Goal: Obtain resource: Obtain resource

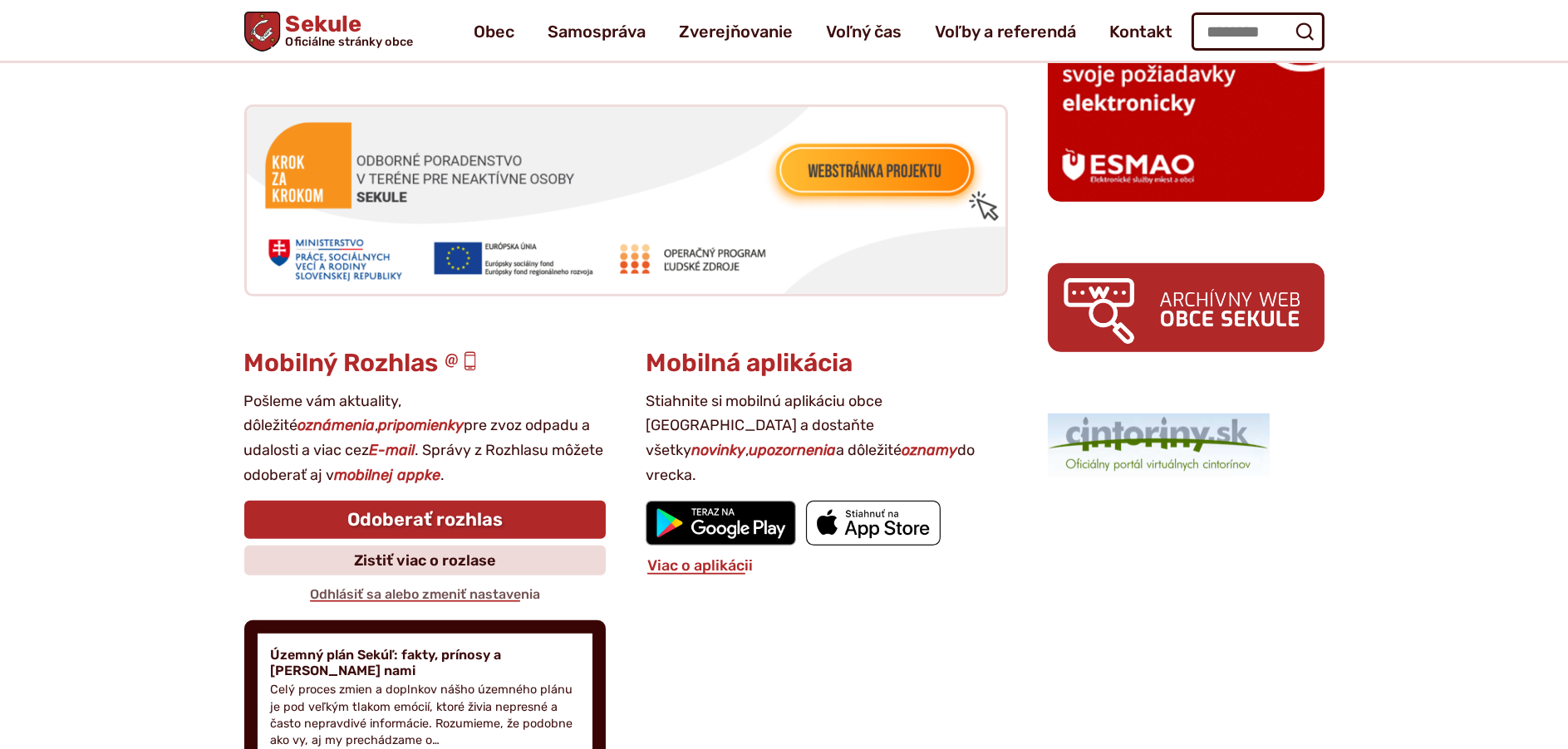
scroll to position [1329, 0]
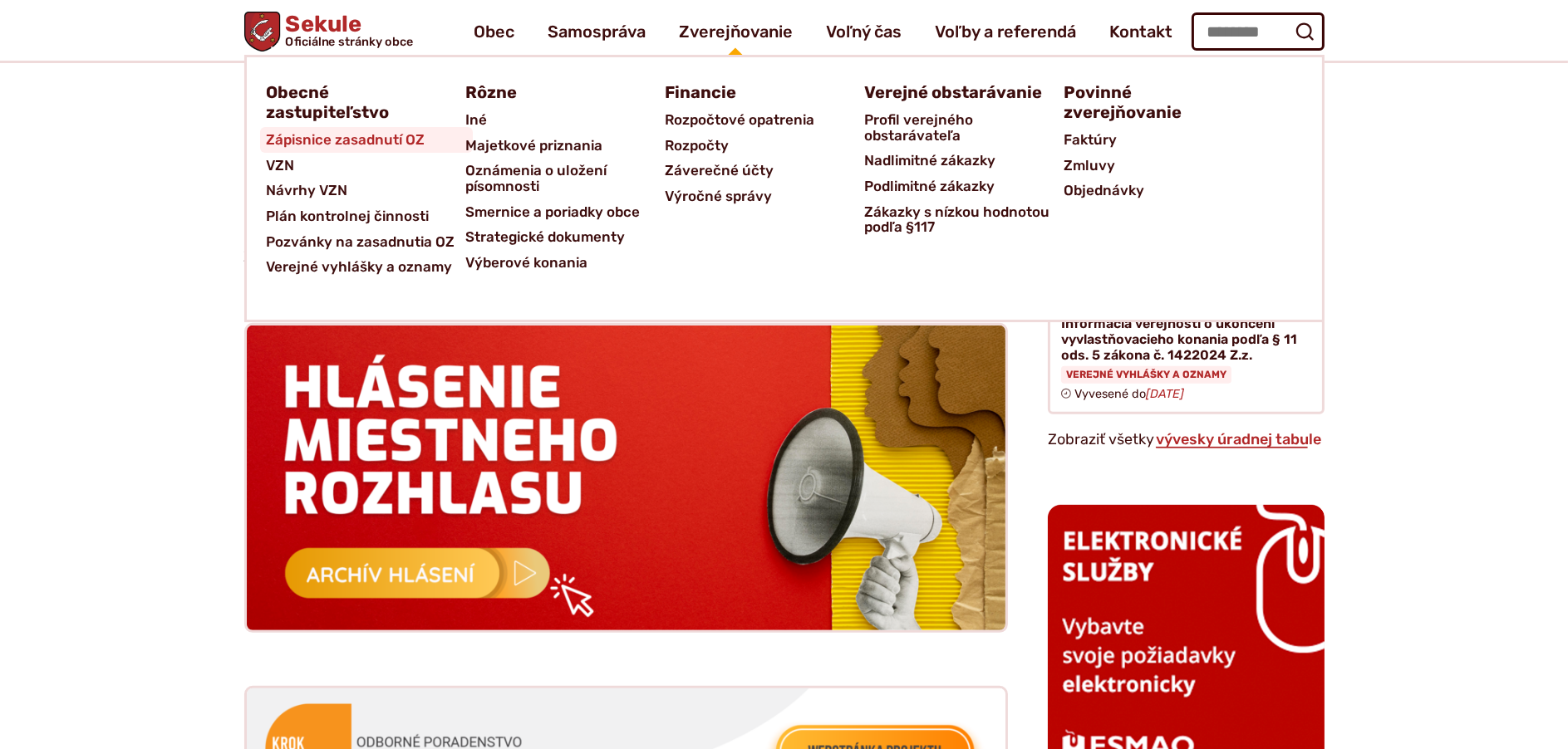
click at [396, 143] on span "Zápisnice zasadnutí OZ" at bounding box center [346, 140] width 159 height 26
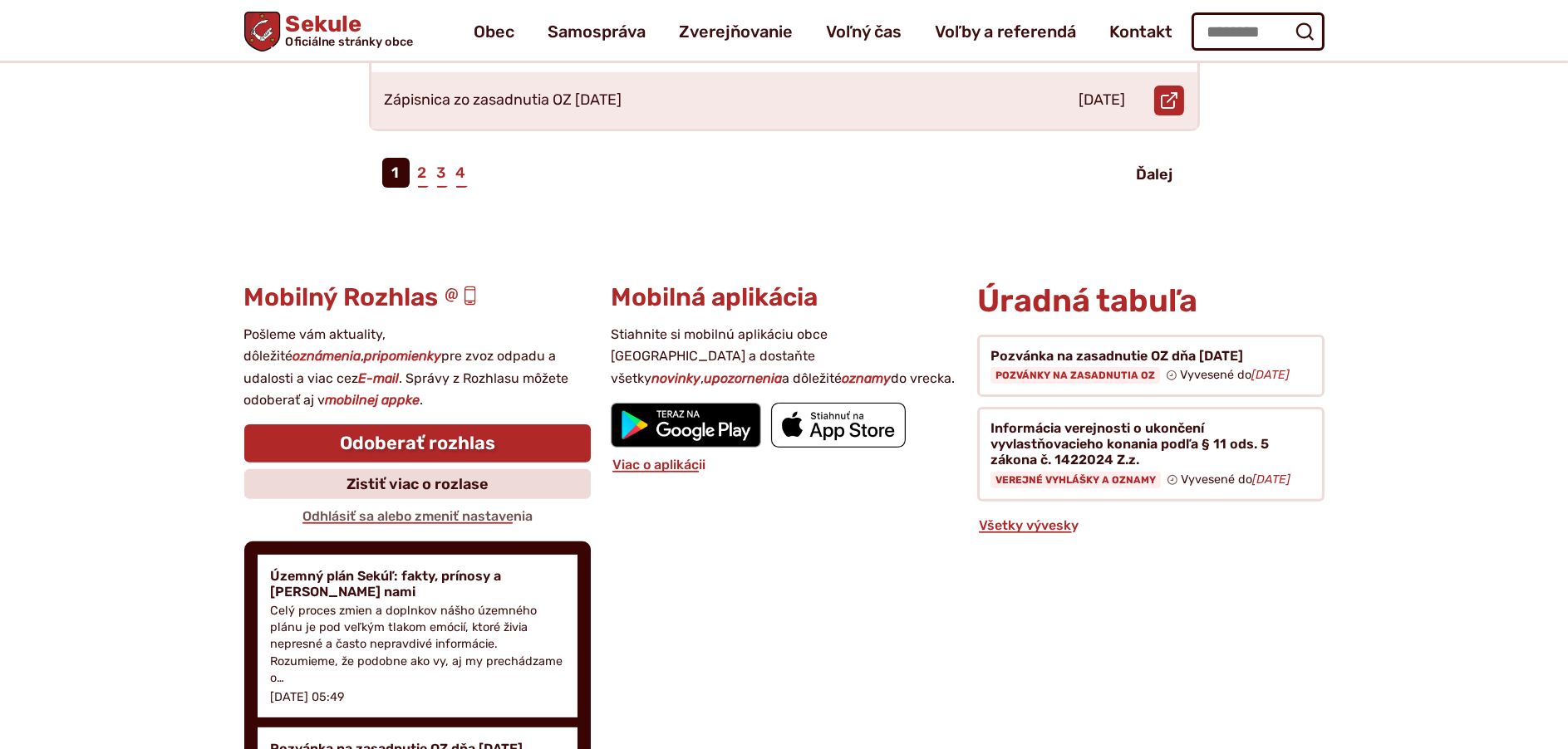
scroll to position [830, 0]
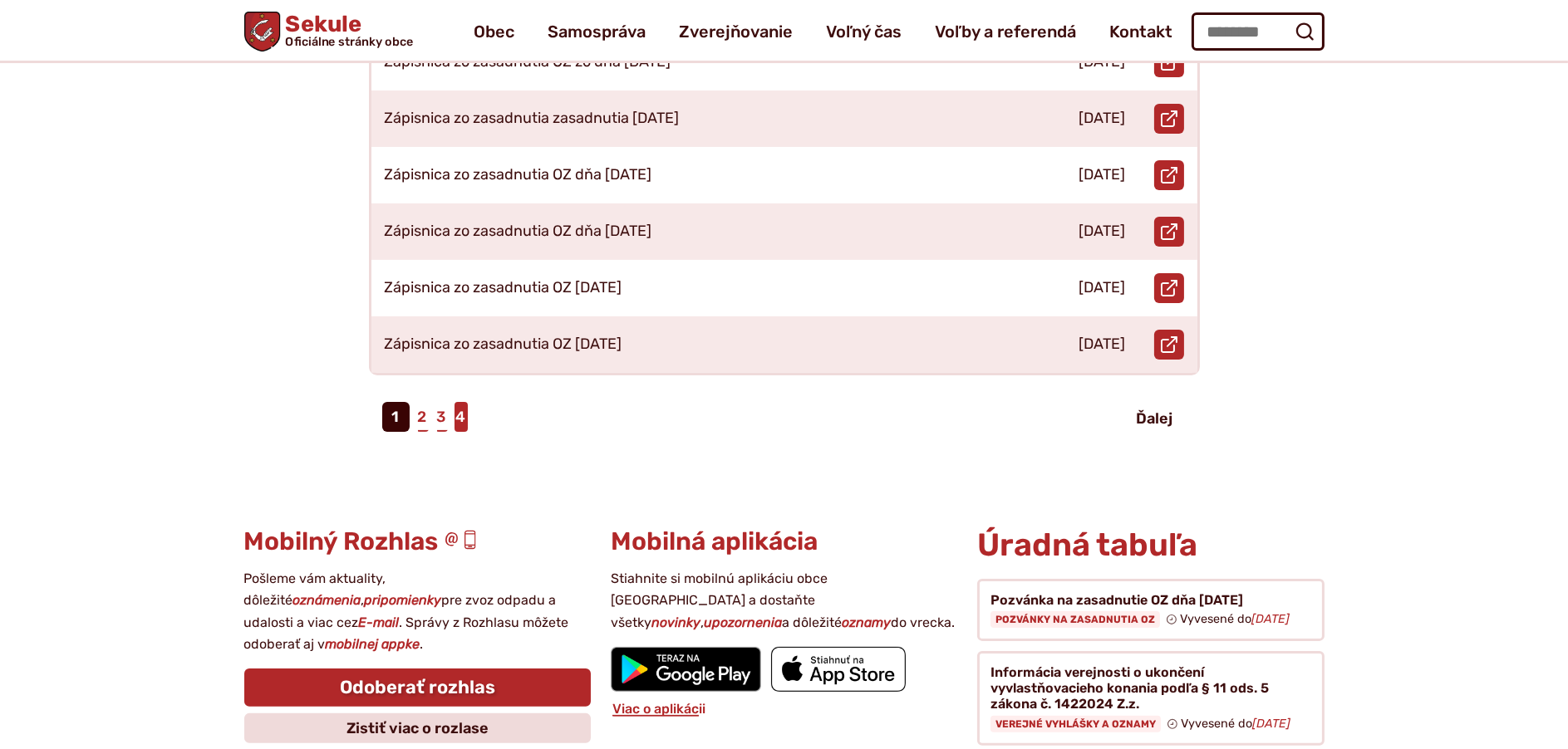
click at [461, 408] on link "4" at bounding box center [461, 417] width 13 height 29
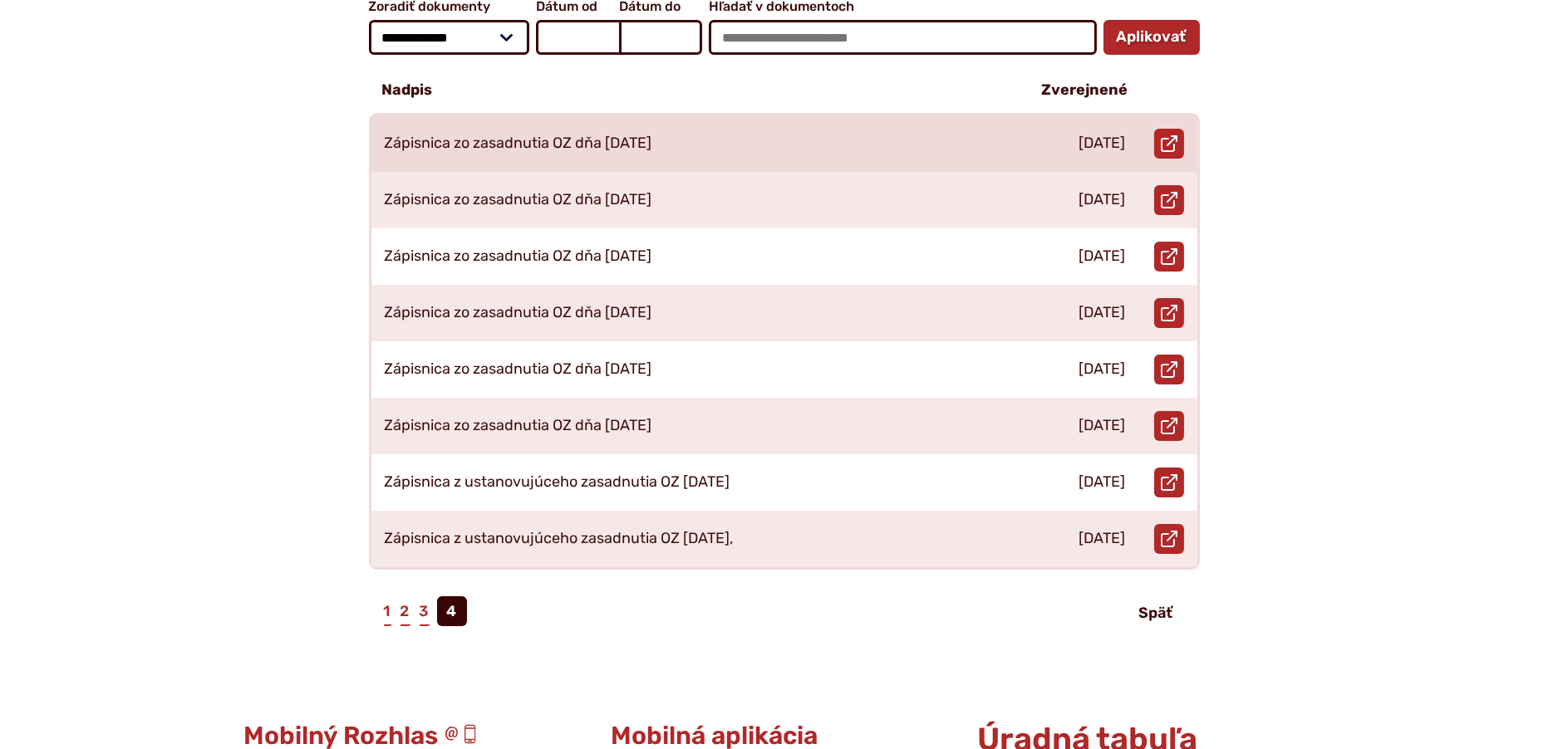
scroll to position [83, 0]
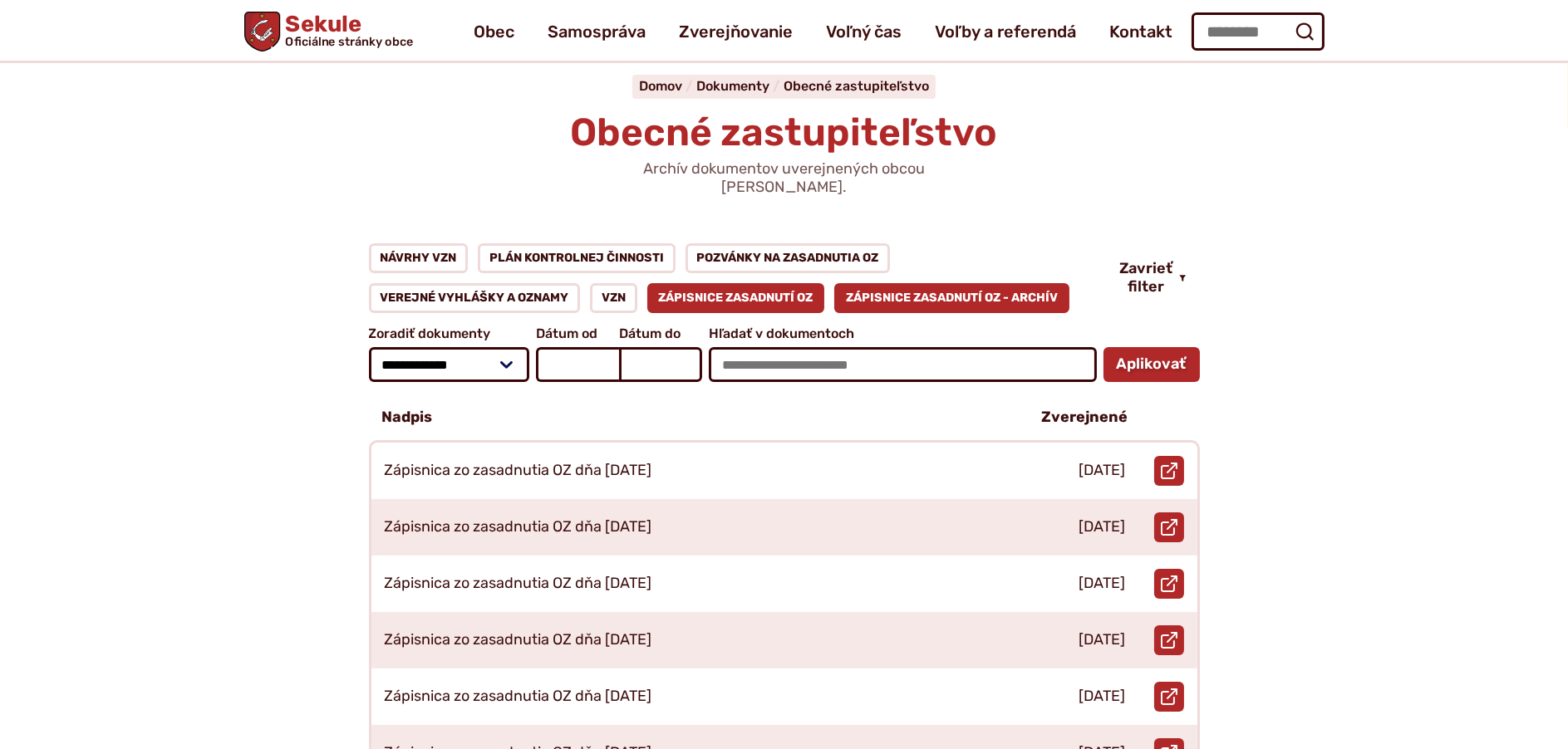
click at [904, 290] on link "Zápisnice zasadnutí OZ - ARCHÍV" at bounding box center [951, 298] width 235 height 29
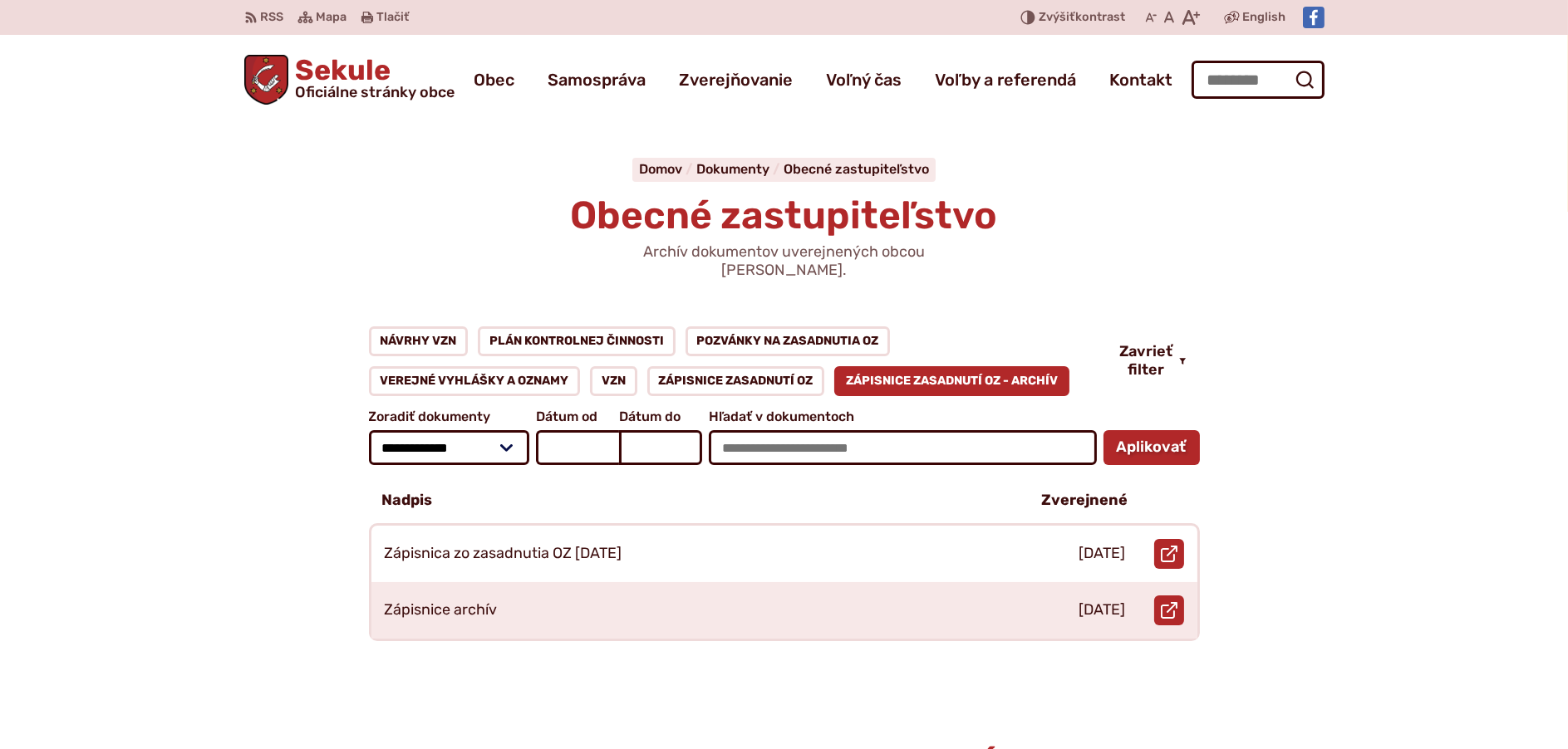
scroll to position [83, 0]
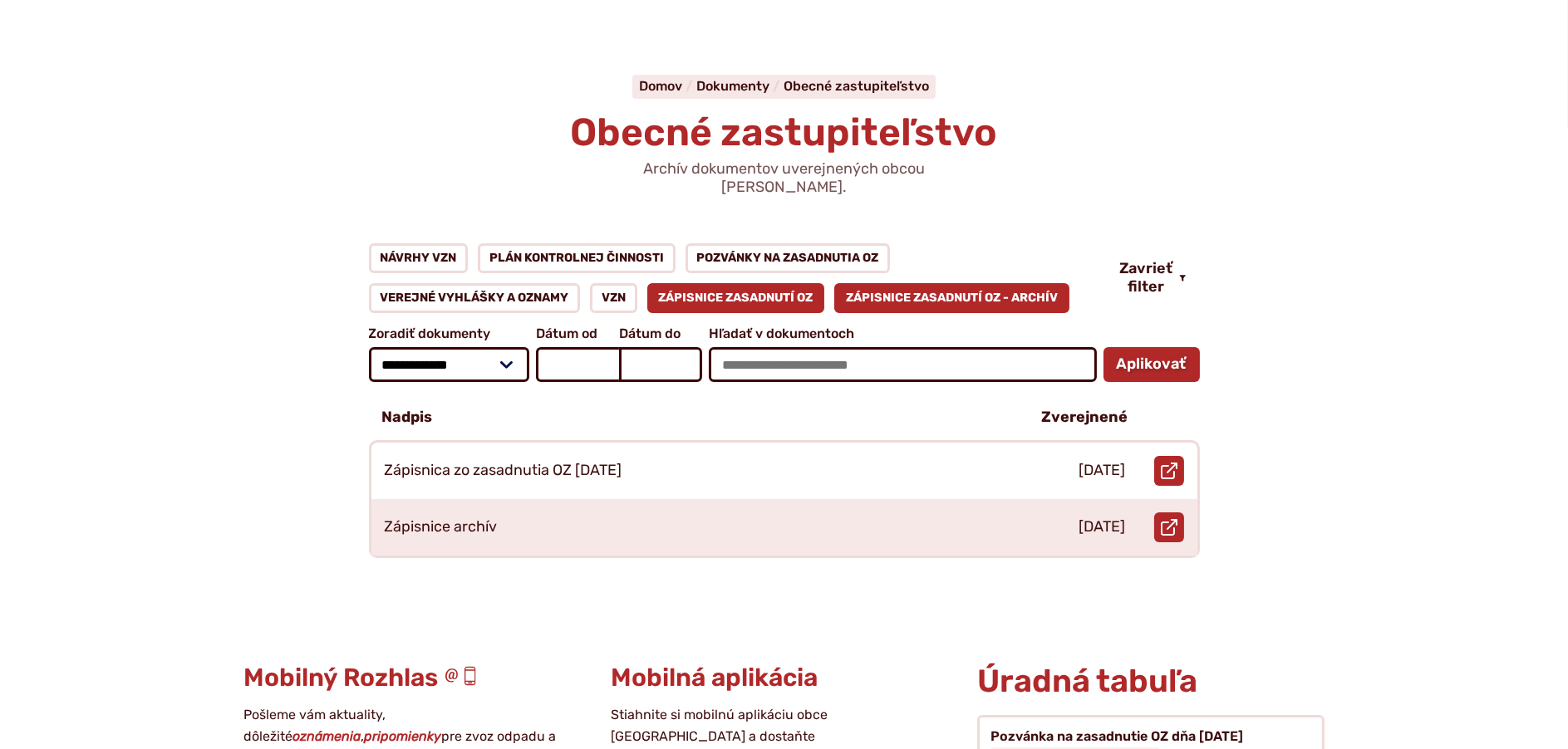
click at [735, 285] on link "Zápisnice zasadnutí OZ" at bounding box center [735, 298] width 178 height 29
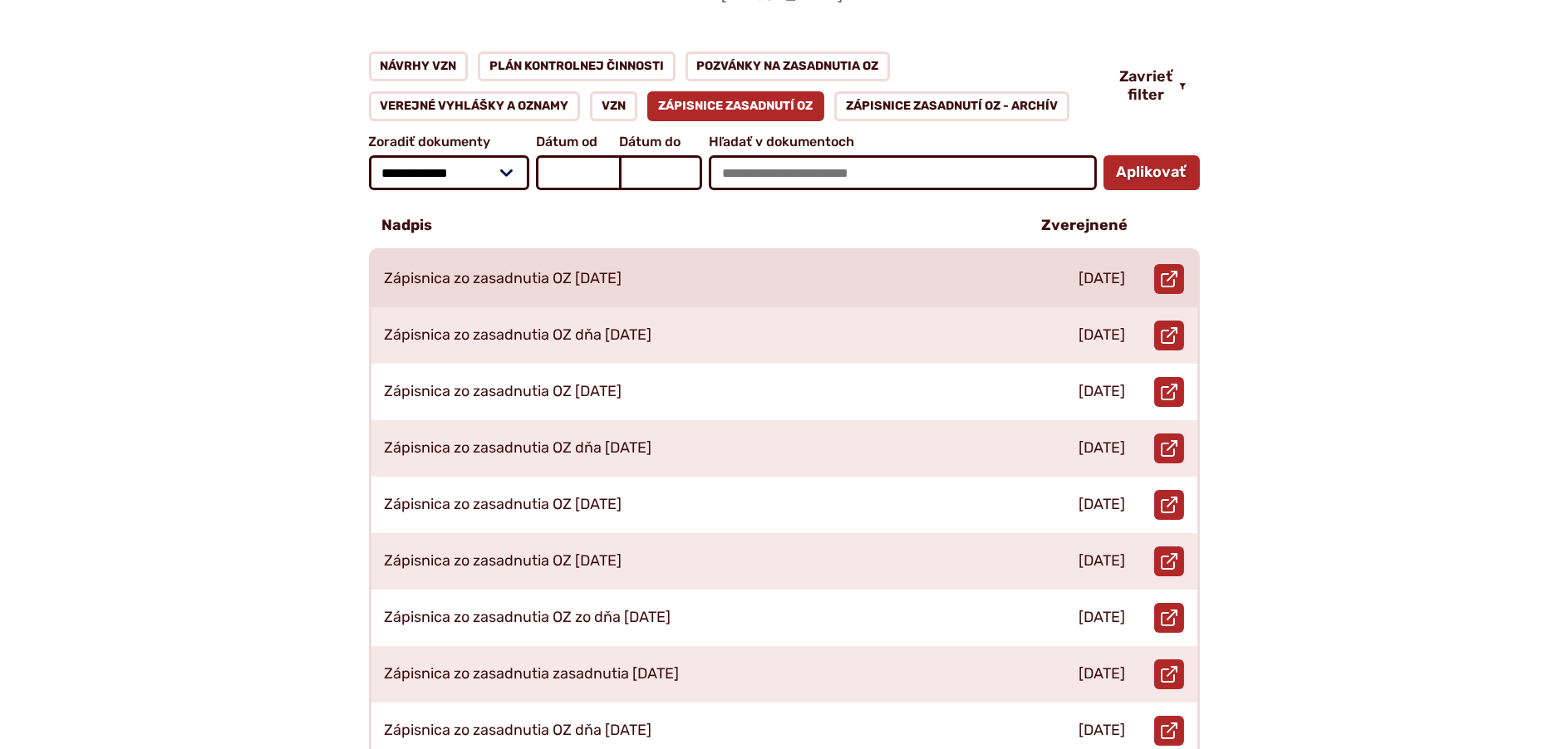
scroll to position [332, 0]
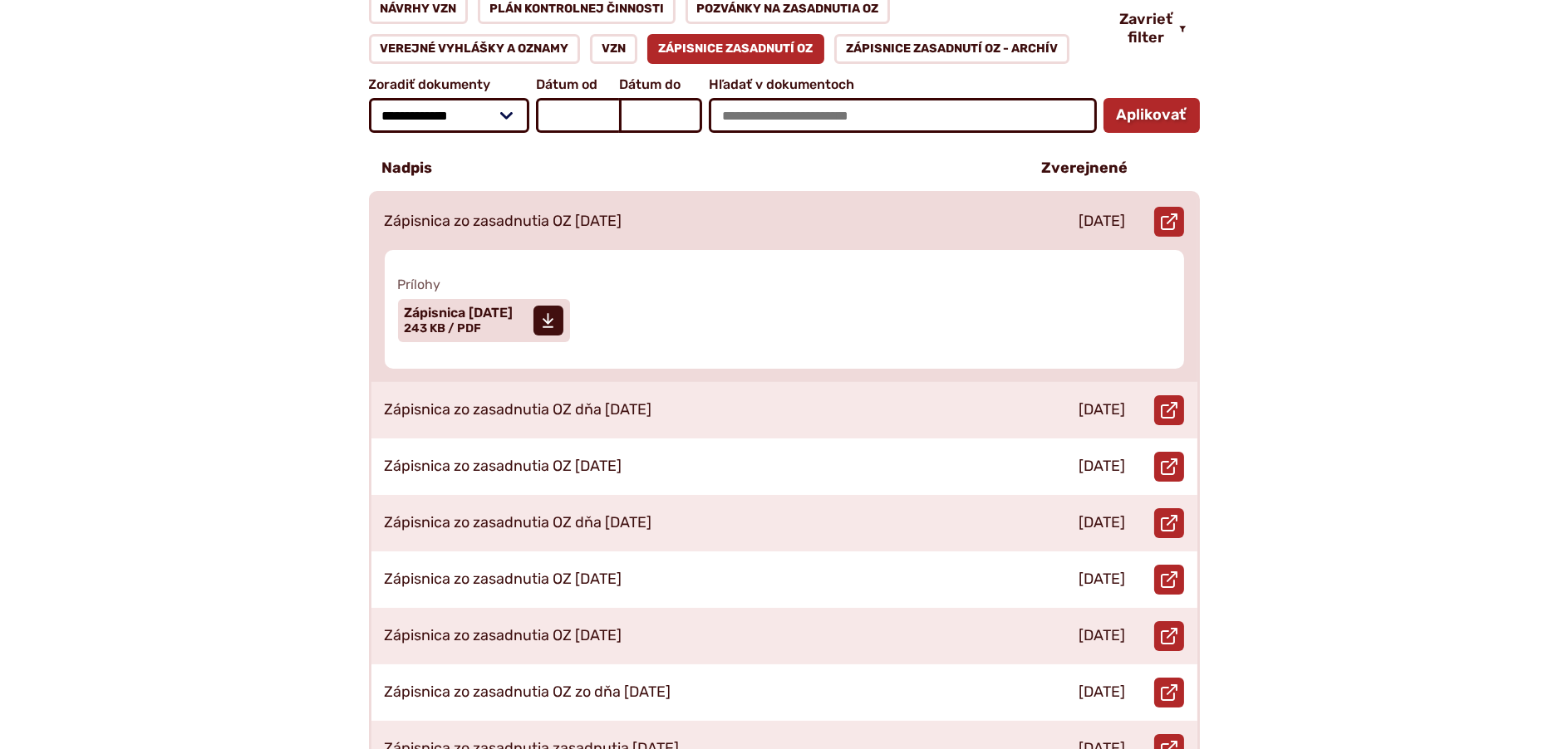
click at [592, 212] on p "Zápisnica zo zasadnutia OZ [DATE]" at bounding box center [504, 221] width 238 height 18
click at [478, 322] on span "Veľkosť a typ súboru 243 KB / PDF" at bounding box center [443, 329] width 77 height 14
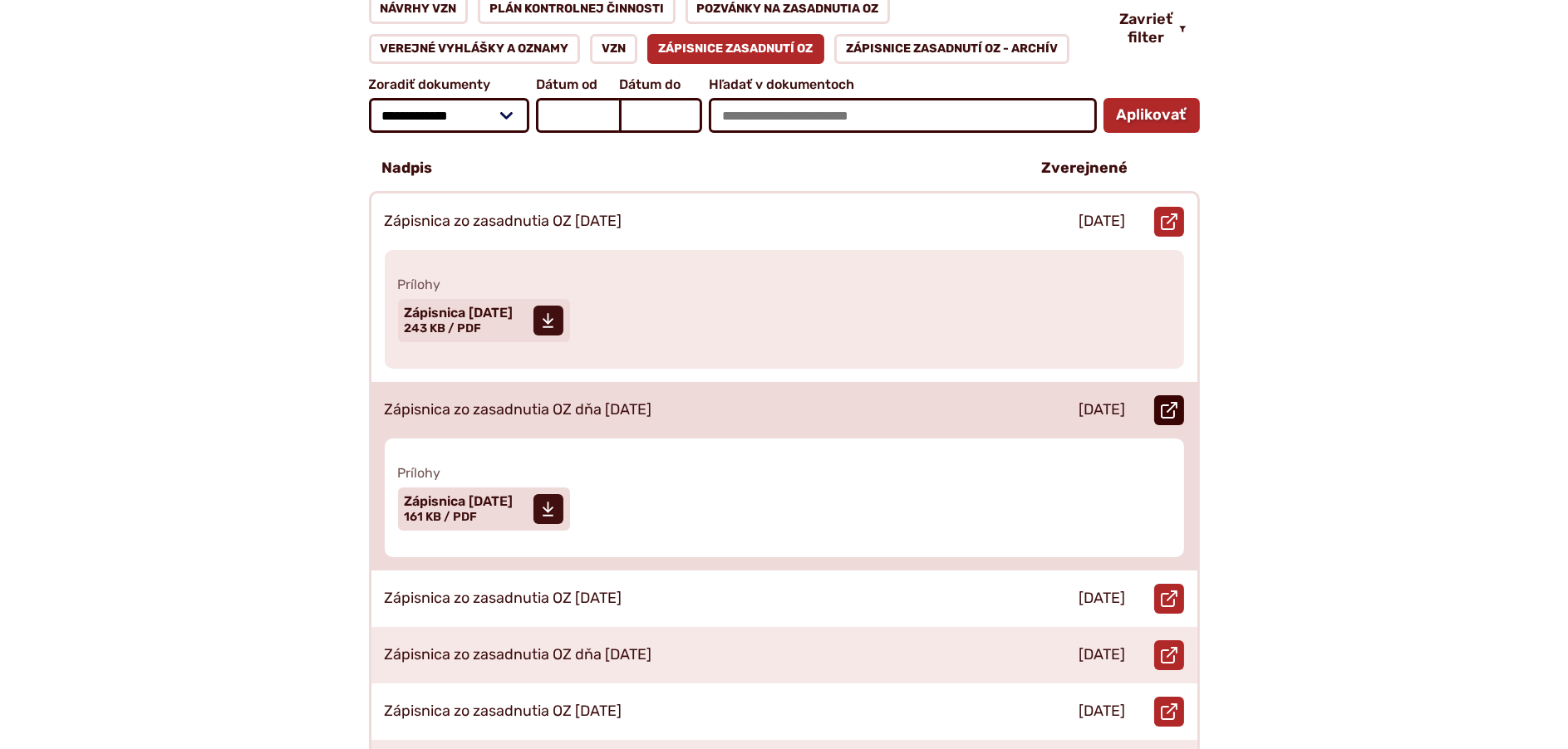
click at [1166, 402] on icon at bounding box center [1169, 410] width 16 height 16
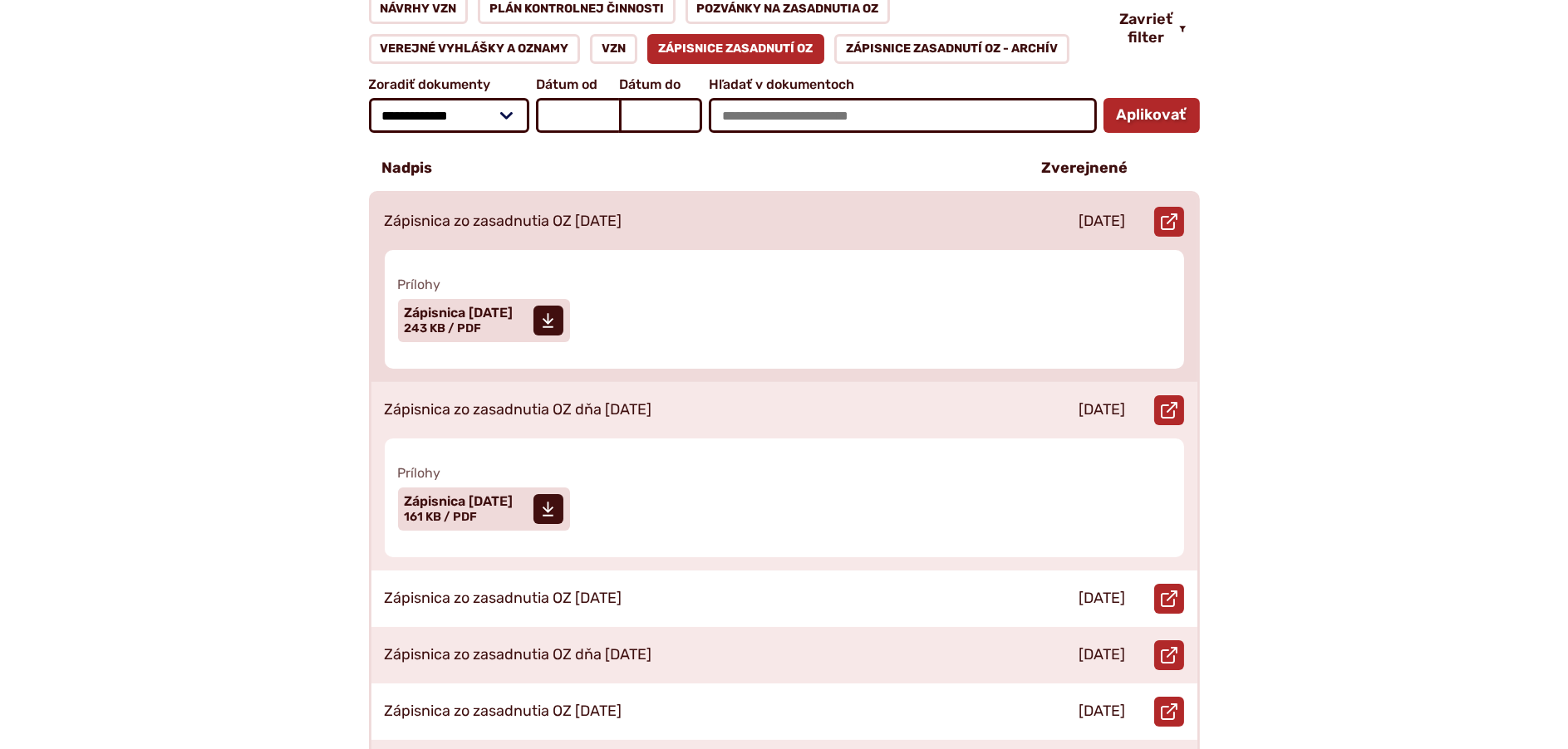
click at [534, 212] on p "Zápisnica zo zasadnutia OZ [DATE]" at bounding box center [504, 221] width 238 height 18
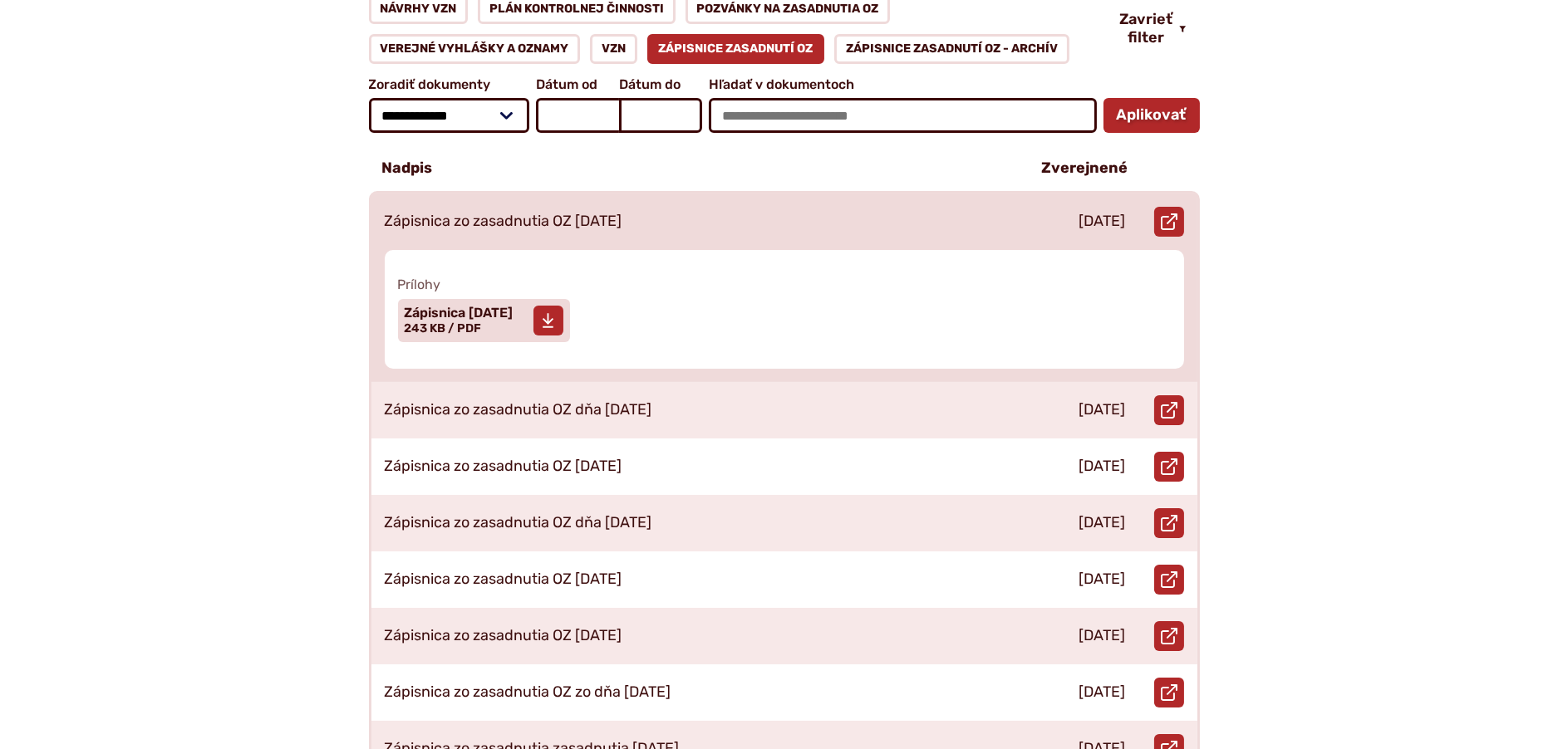
click at [500, 305] on span "Zápisnica 23.04.2025 Veľkosť a typ súboru 243 KB / PDF" at bounding box center [460, 321] width 109 height 42
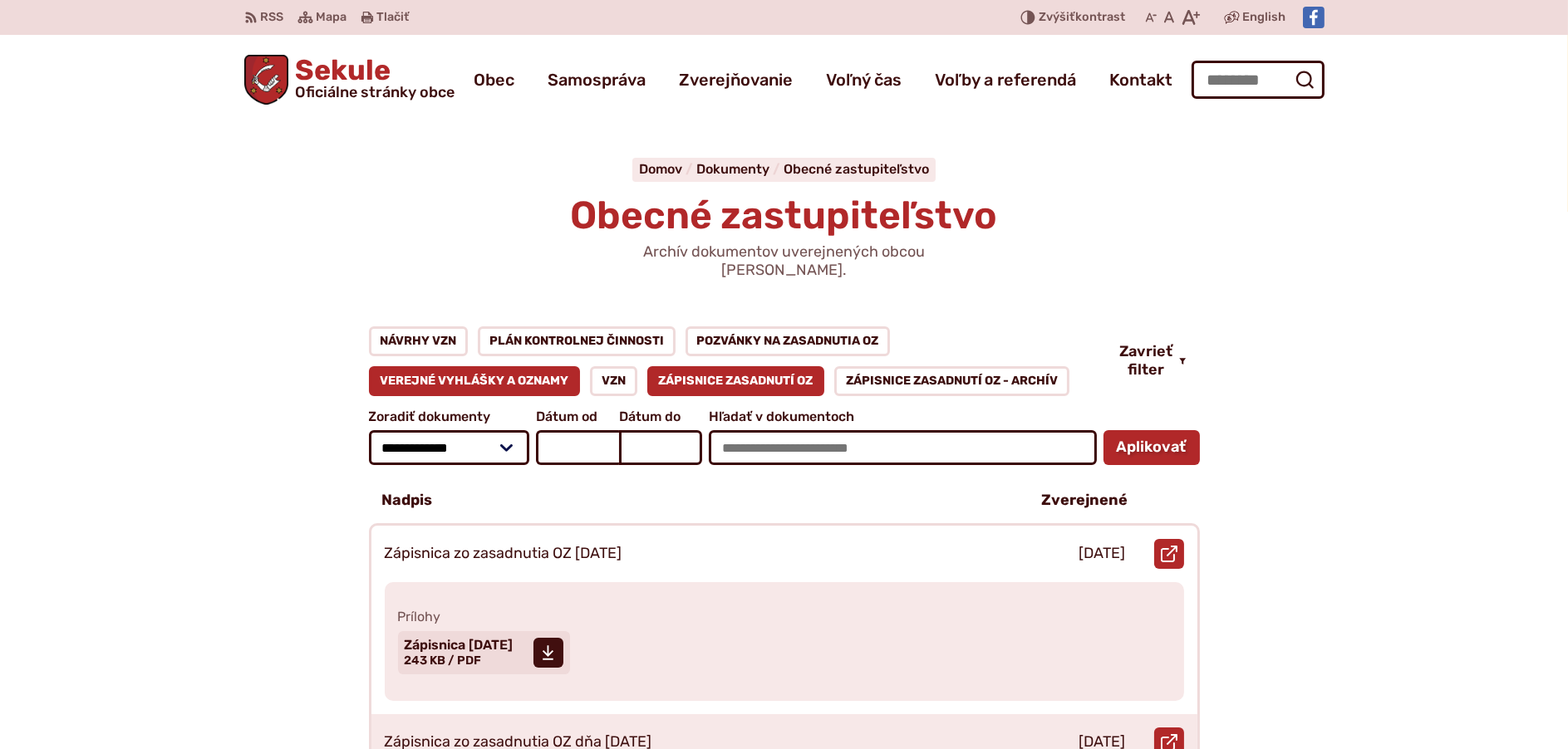
click at [563, 368] on link "Verejné vyhlášky a oznamy" at bounding box center [474, 381] width 212 height 29
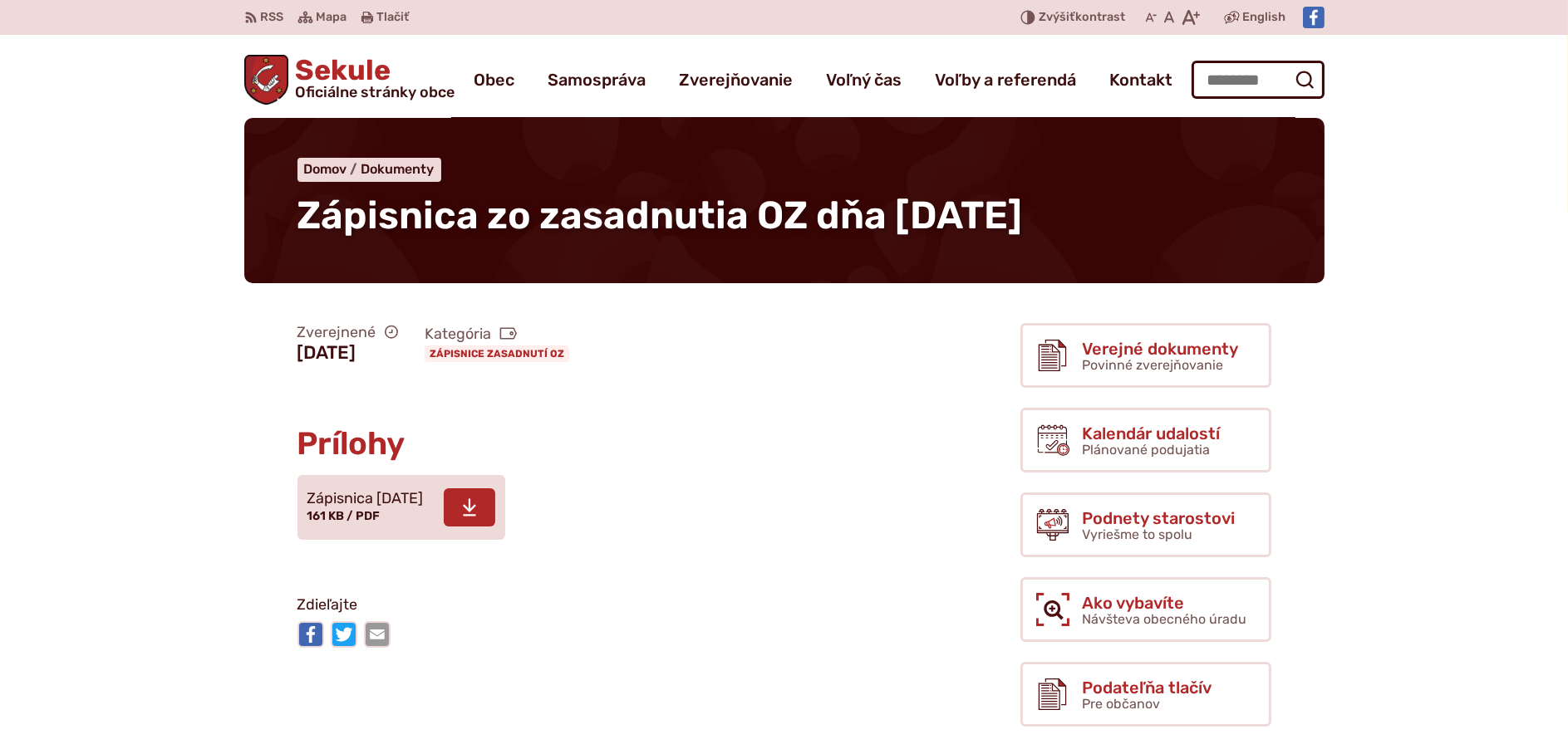
click at [352, 499] on span "Zápisnica 19.02.2025" at bounding box center [366, 498] width 116 height 16
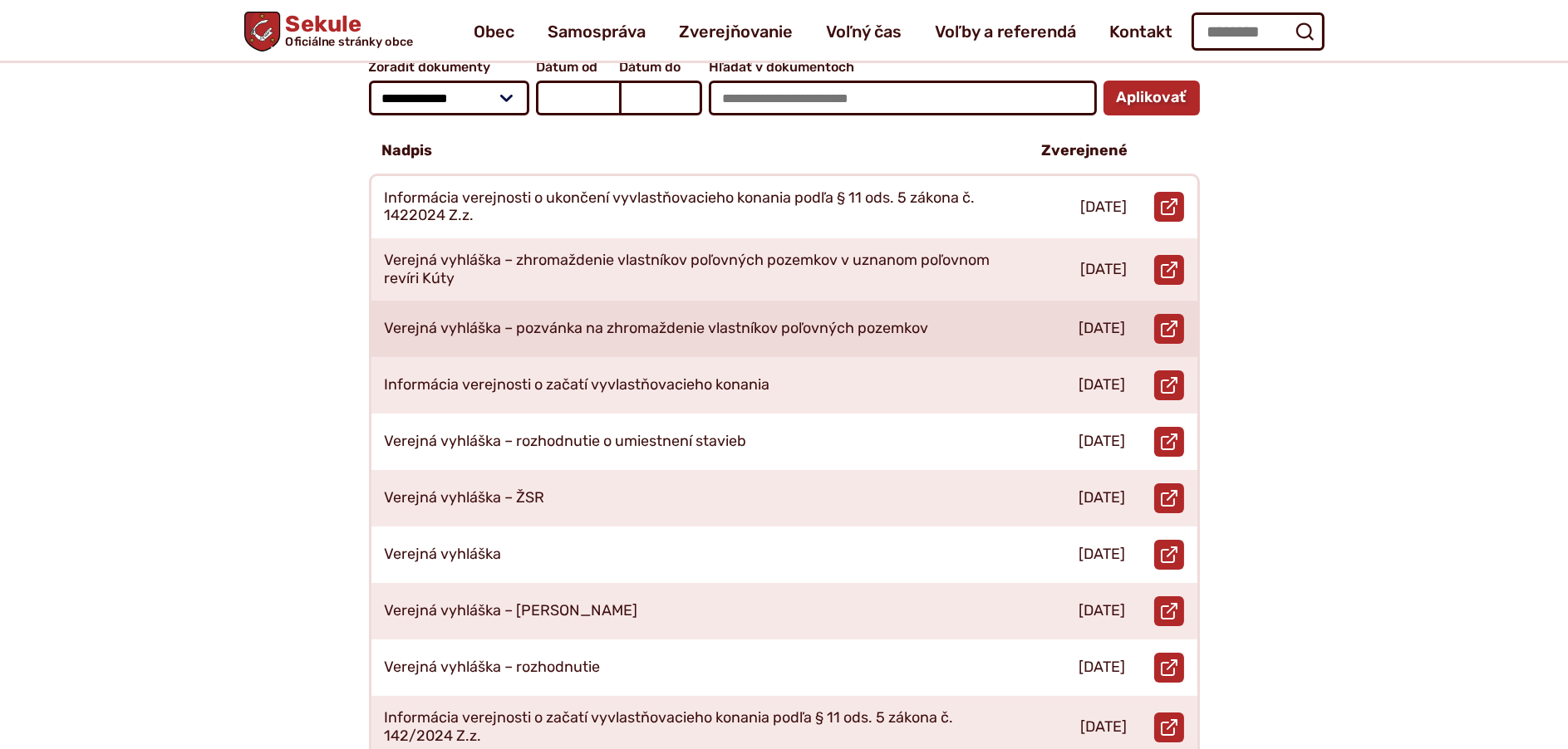
scroll to position [83, 0]
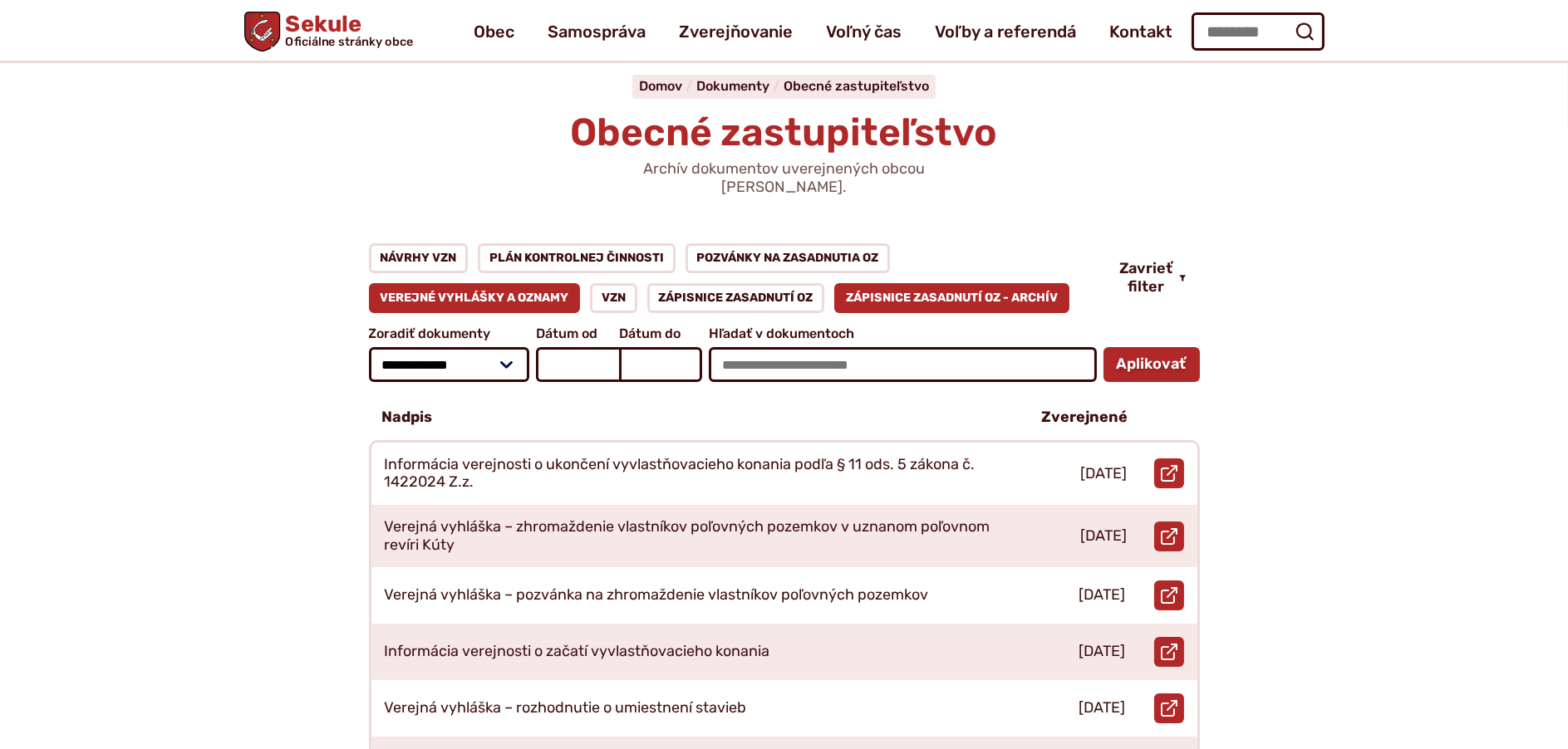
click at [893, 283] on link "Zápisnice zasadnutí OZ - ARCHÍV" at bounding box center [951, 298] width 235 height 29
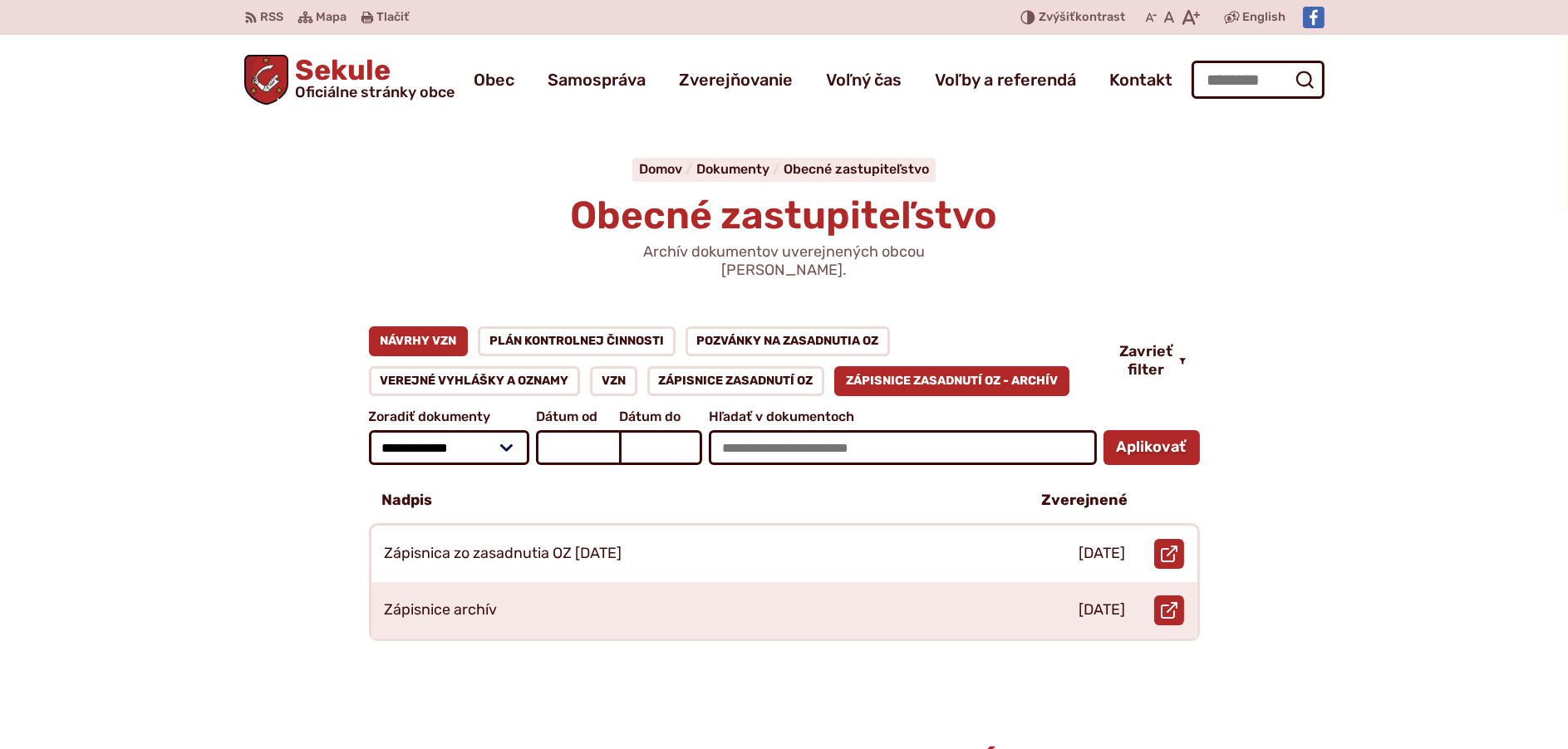
click at [439, 327] on link "Návrhy VZN" at bounding box center [418, 342] width 100 height 29
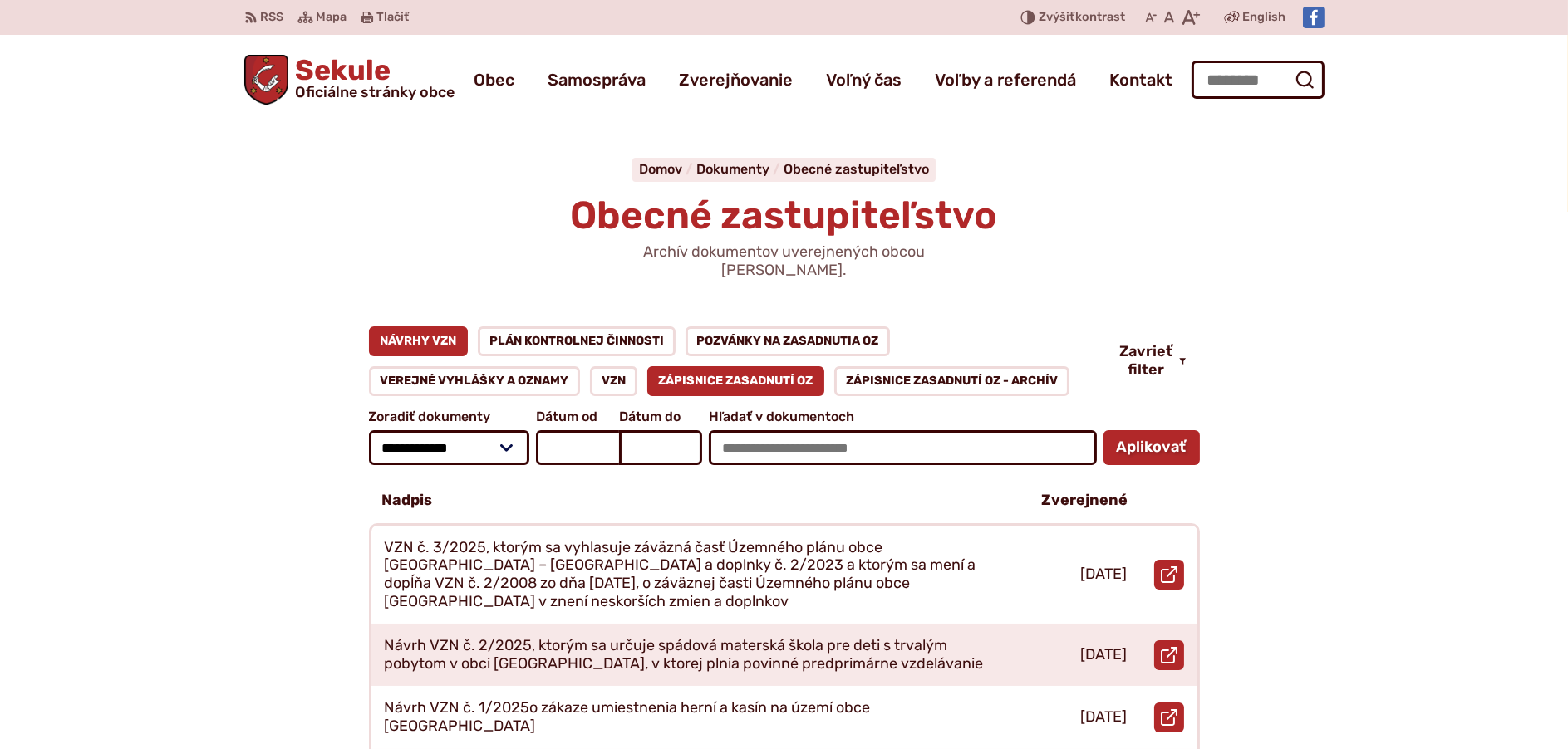
click at [758, 369] on link "Zápisnice zasadnutí OZ" at bounding box center [735, 381] width 178 height 29
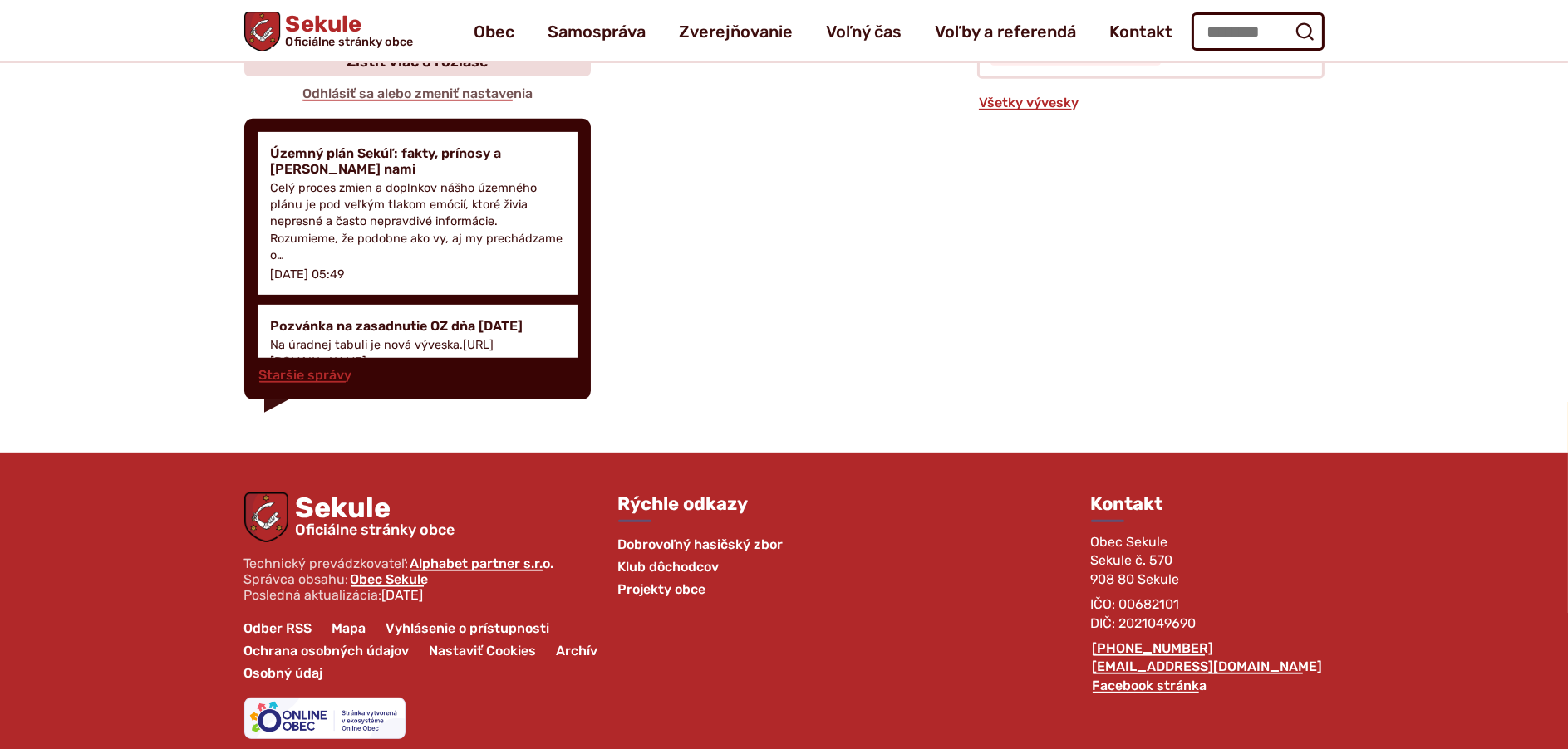
scroll to position [1000, 0]
